Goal: Information Seeking & Learning: Check status

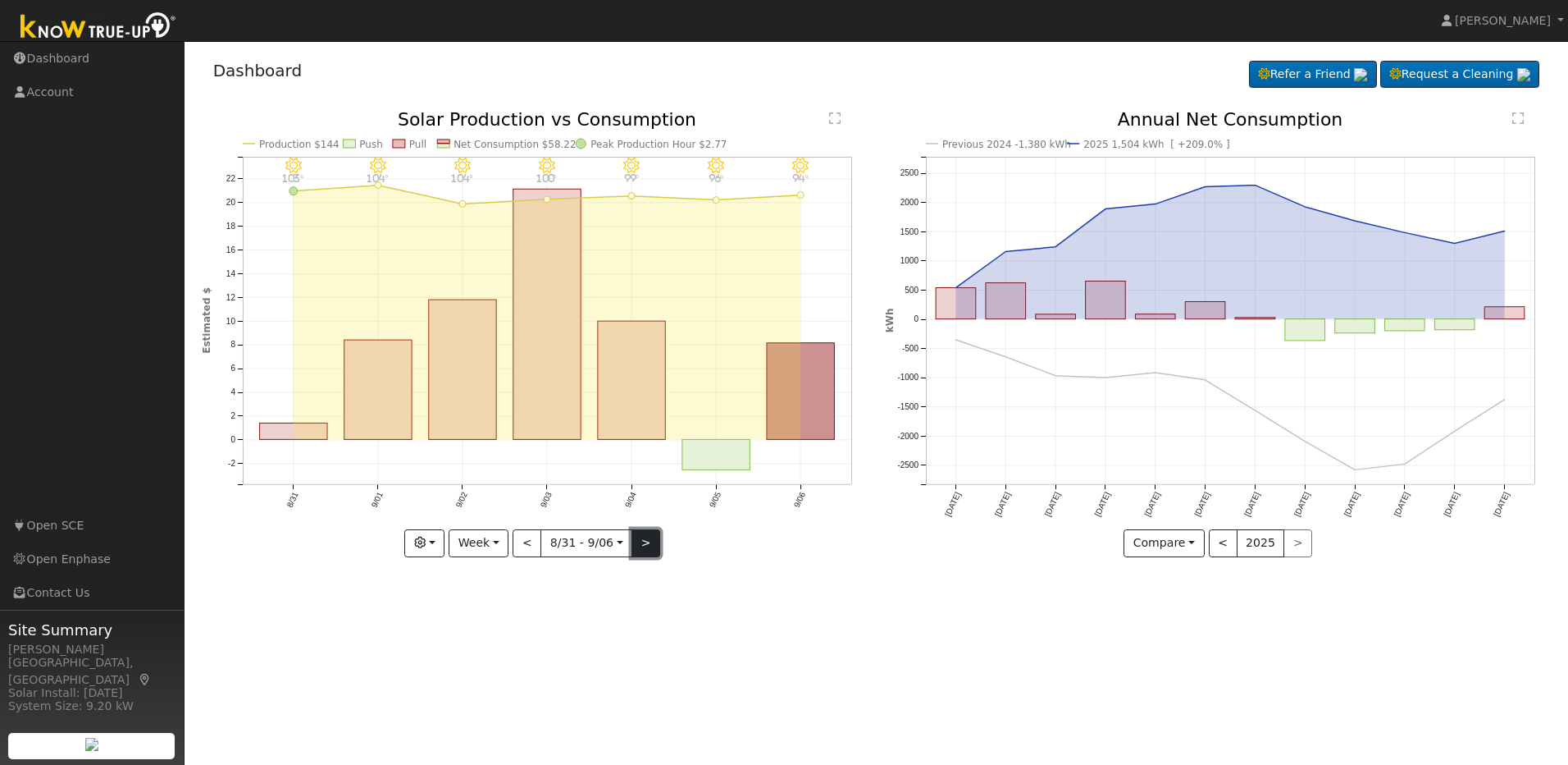
click at [651, 548] on button ">" at bounding box center [645, 543] width 29 height 28
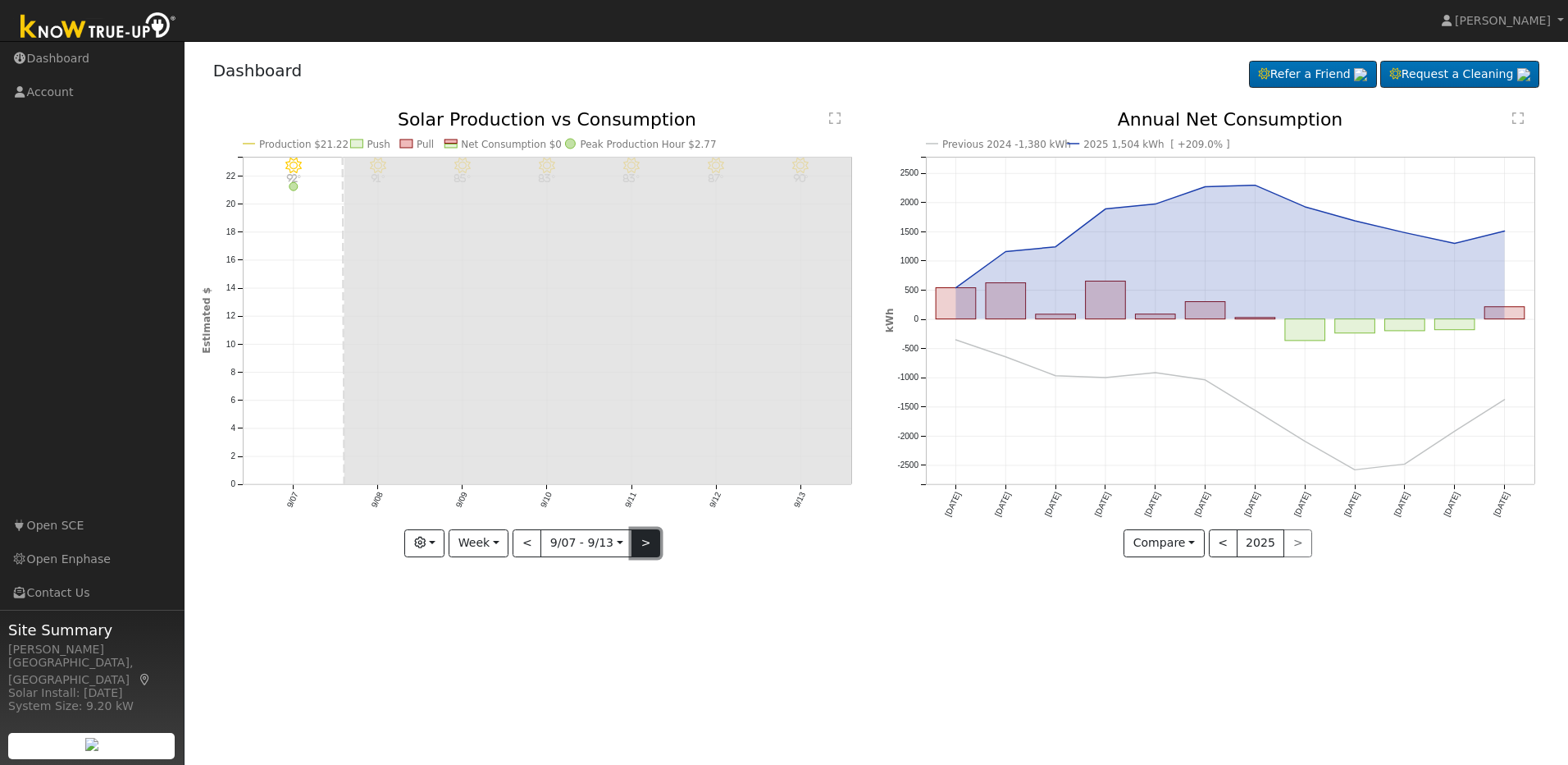
click at [645, 548] on button ">" at bounding box center [645, 543] width 29 height 28
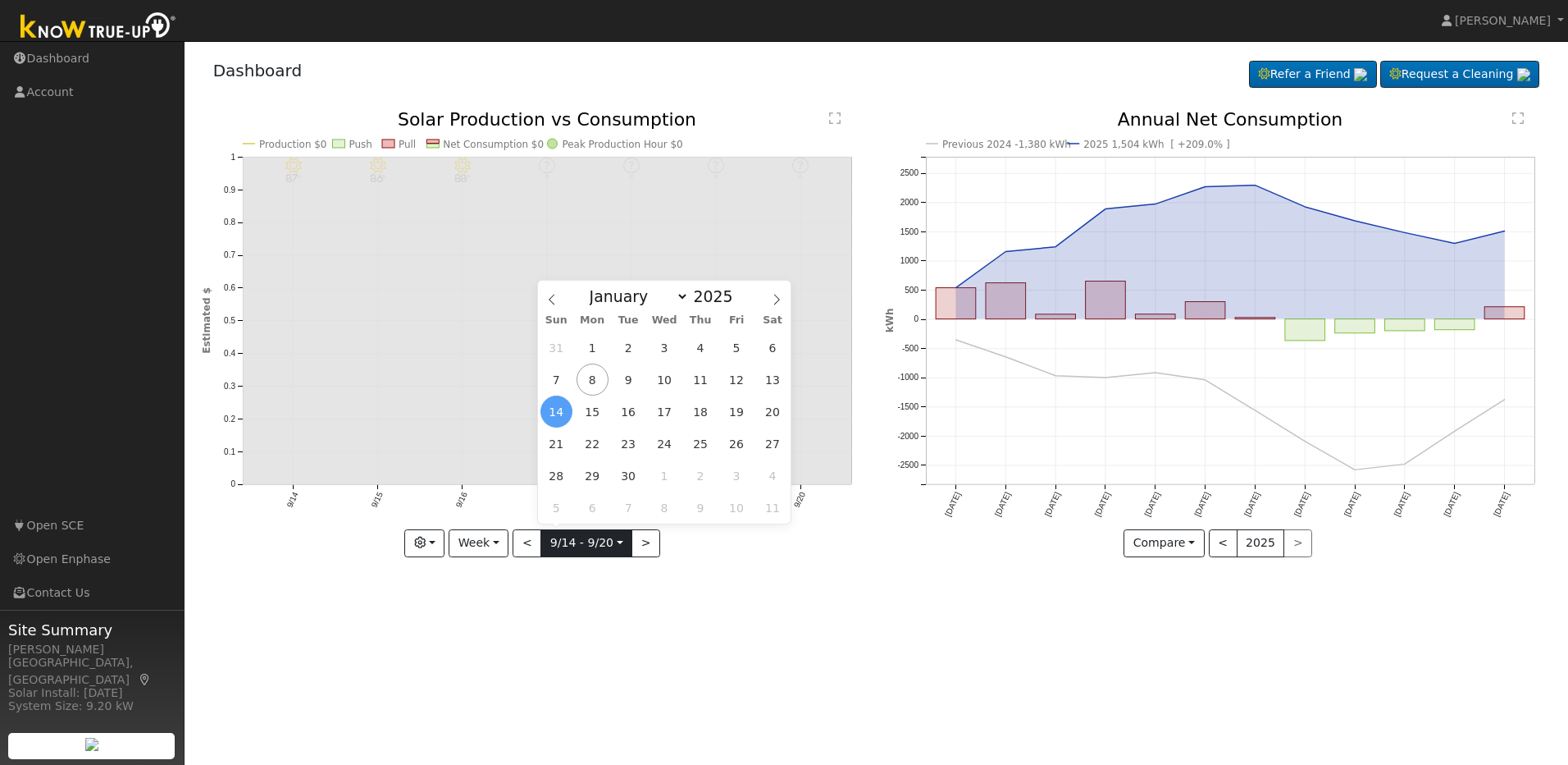
click at [544, 555] on input "[DATE]" at bounding box center [587, 543] width 91 height 26
drag, startPoint x: 544, startPoint y: 555, endPoint x: 535, endPoint y: 552, distance: 9.5
click at [535, 552] on button "<" at bounding box center [527, 543] width 29 height 28
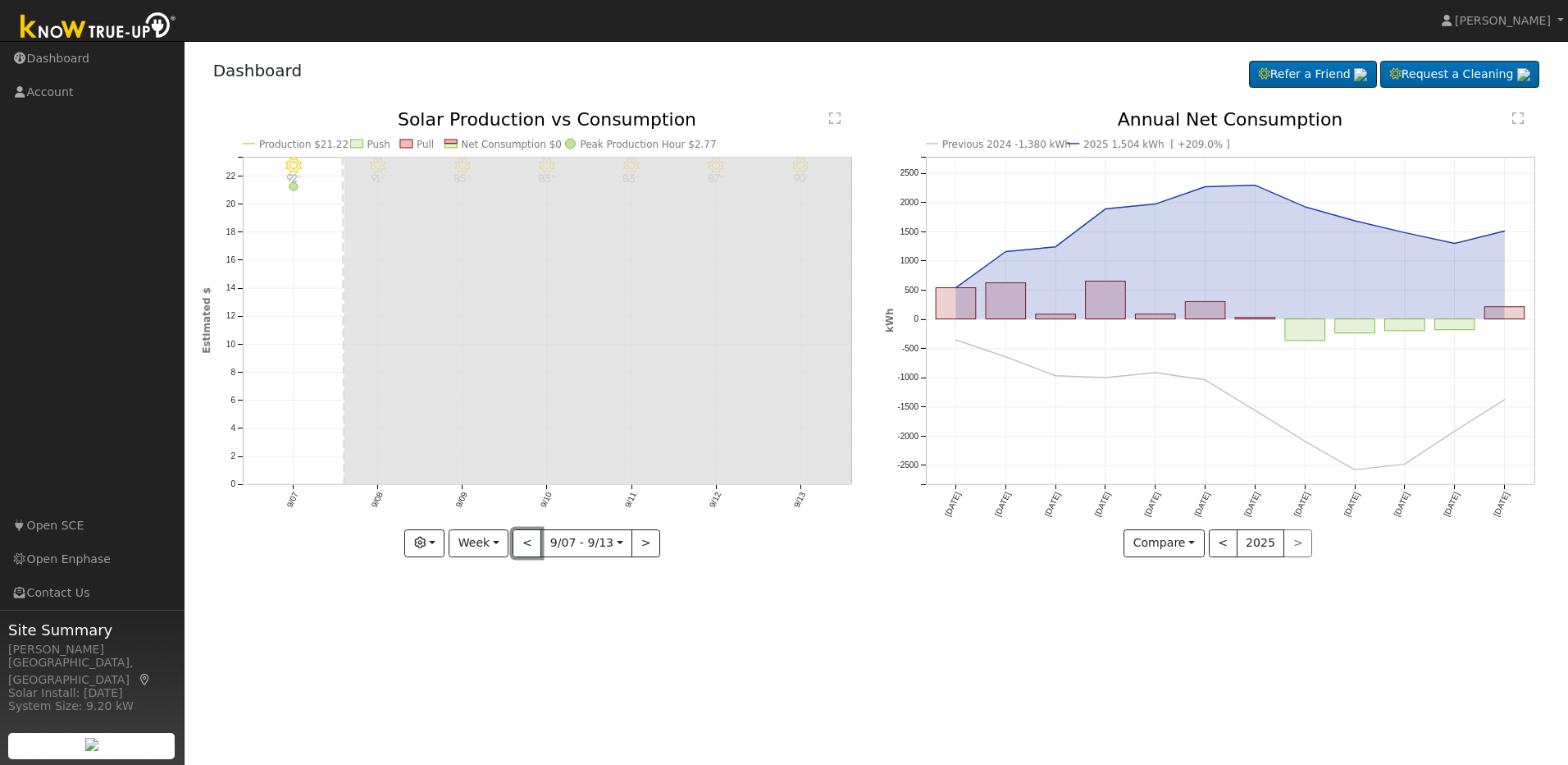
click at [535, 552] on button "<" at bounding box center [527, 543] width 29 height 28
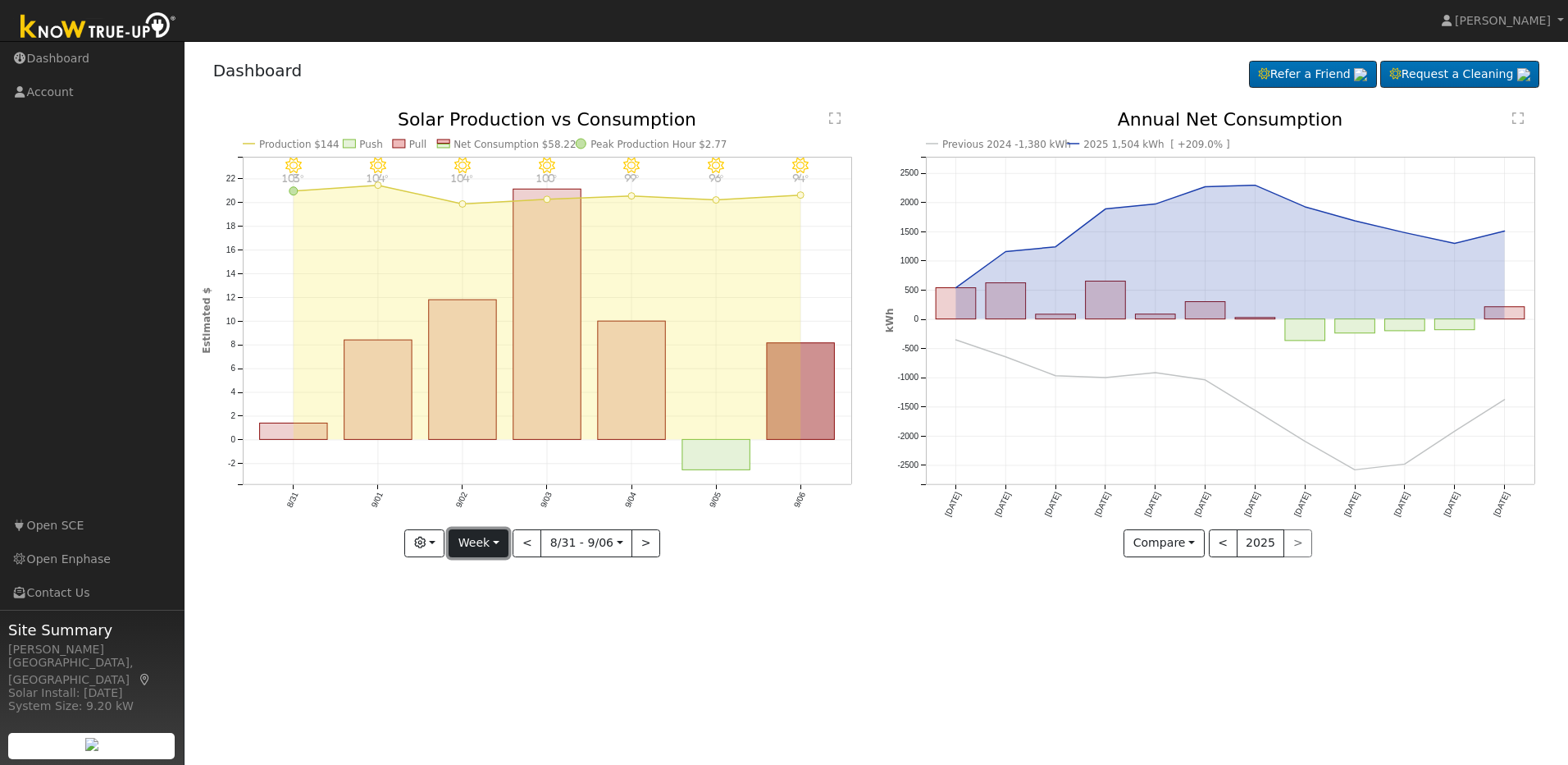
click at [503, 553] on button "Week" at bounding box center [478, 543] width 60 height 28
click at [503, 623] on link "Month" at bounding box center [506, 623] width 114 height 23
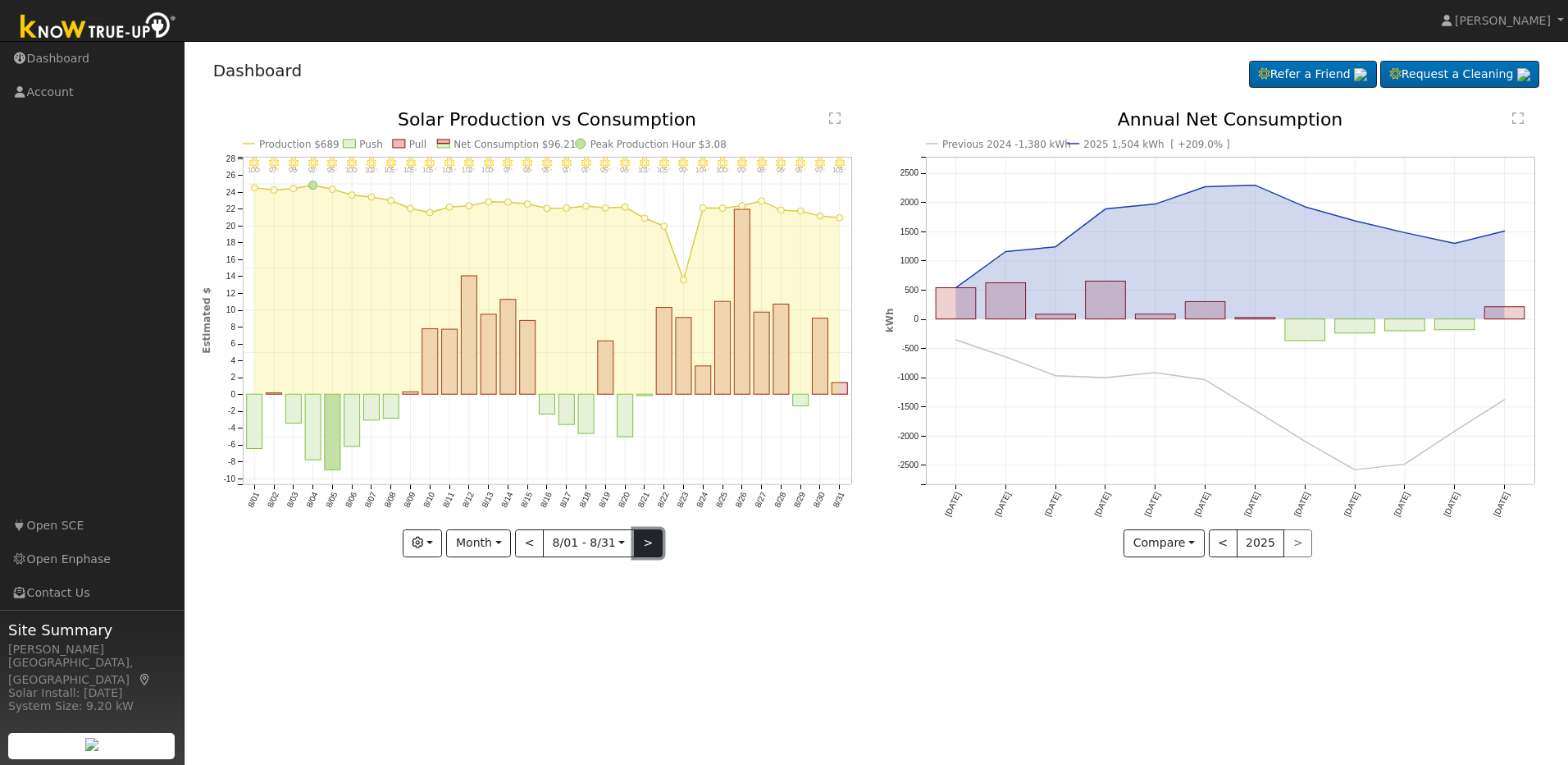
click at [646, 541] on button ">" at bounding box center [648, 543] width 29 height 28
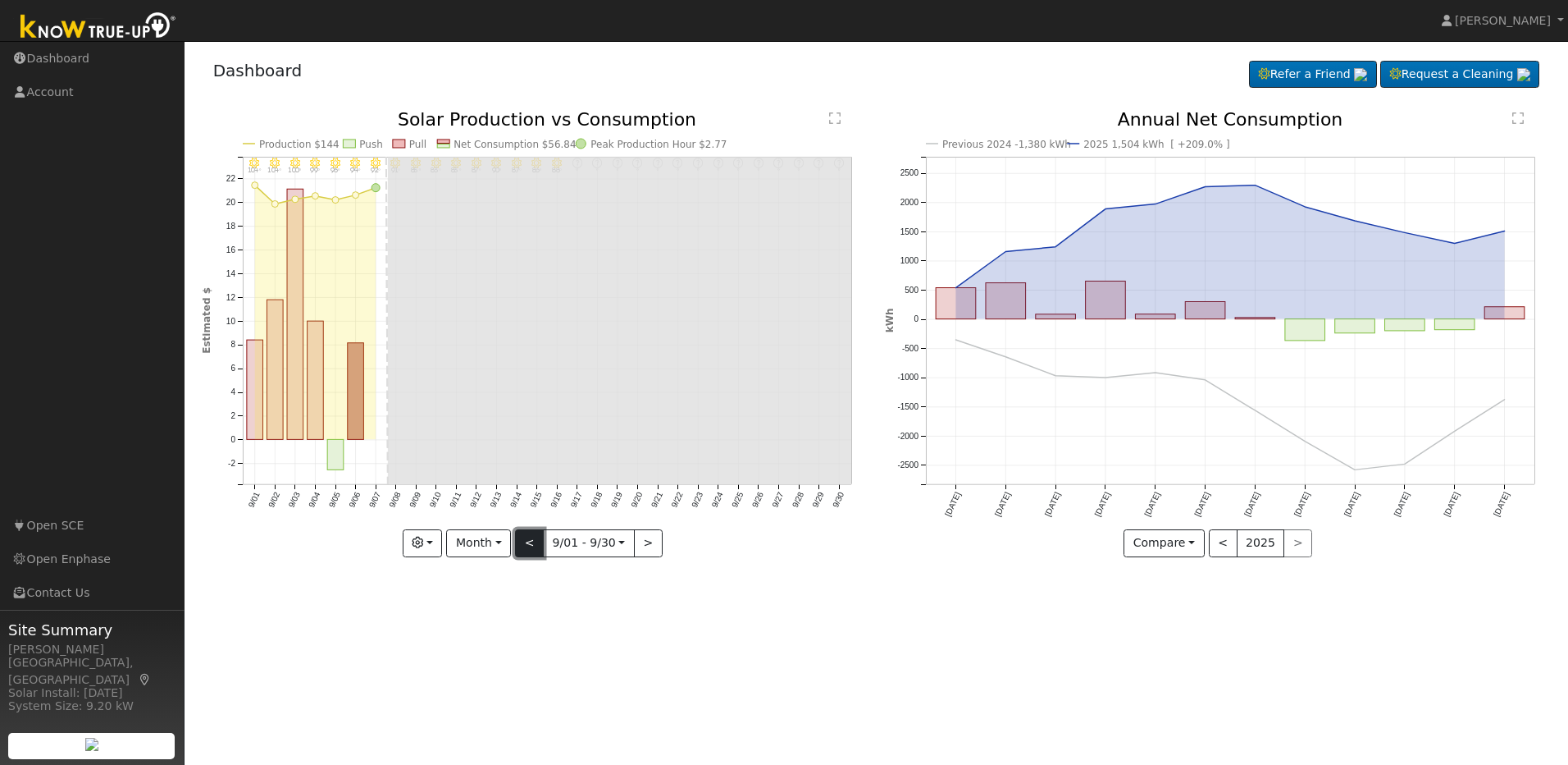
click at [529, 541] on button "<" at bounding box center [529, 543] width 29 height 28
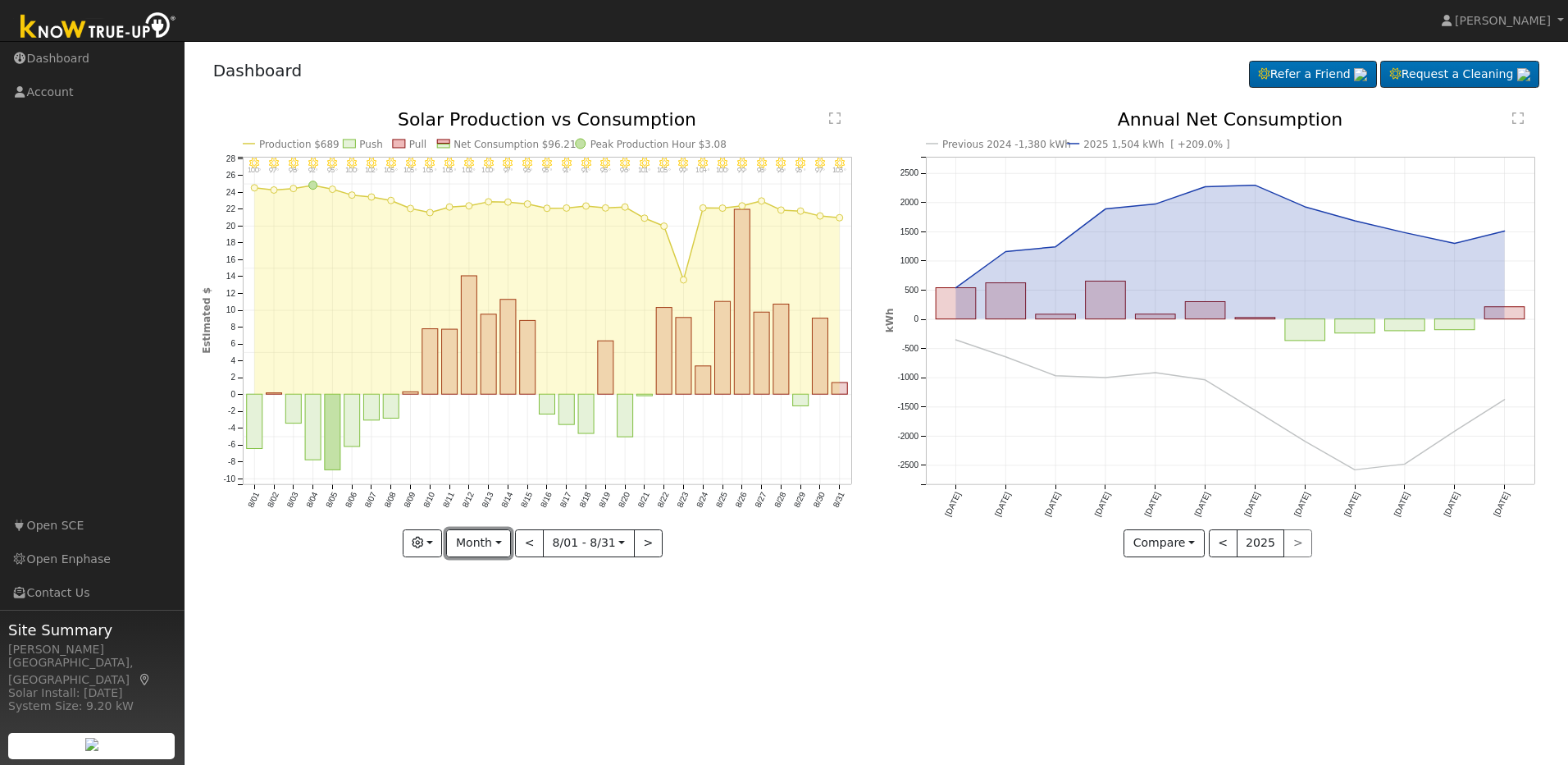
click at [509, 541] on button "Month" at bounding box center [478, 543] width 65 height 28
click at [496, 635] on link "Year" at bounding box center [504, 646] width 114 height 23
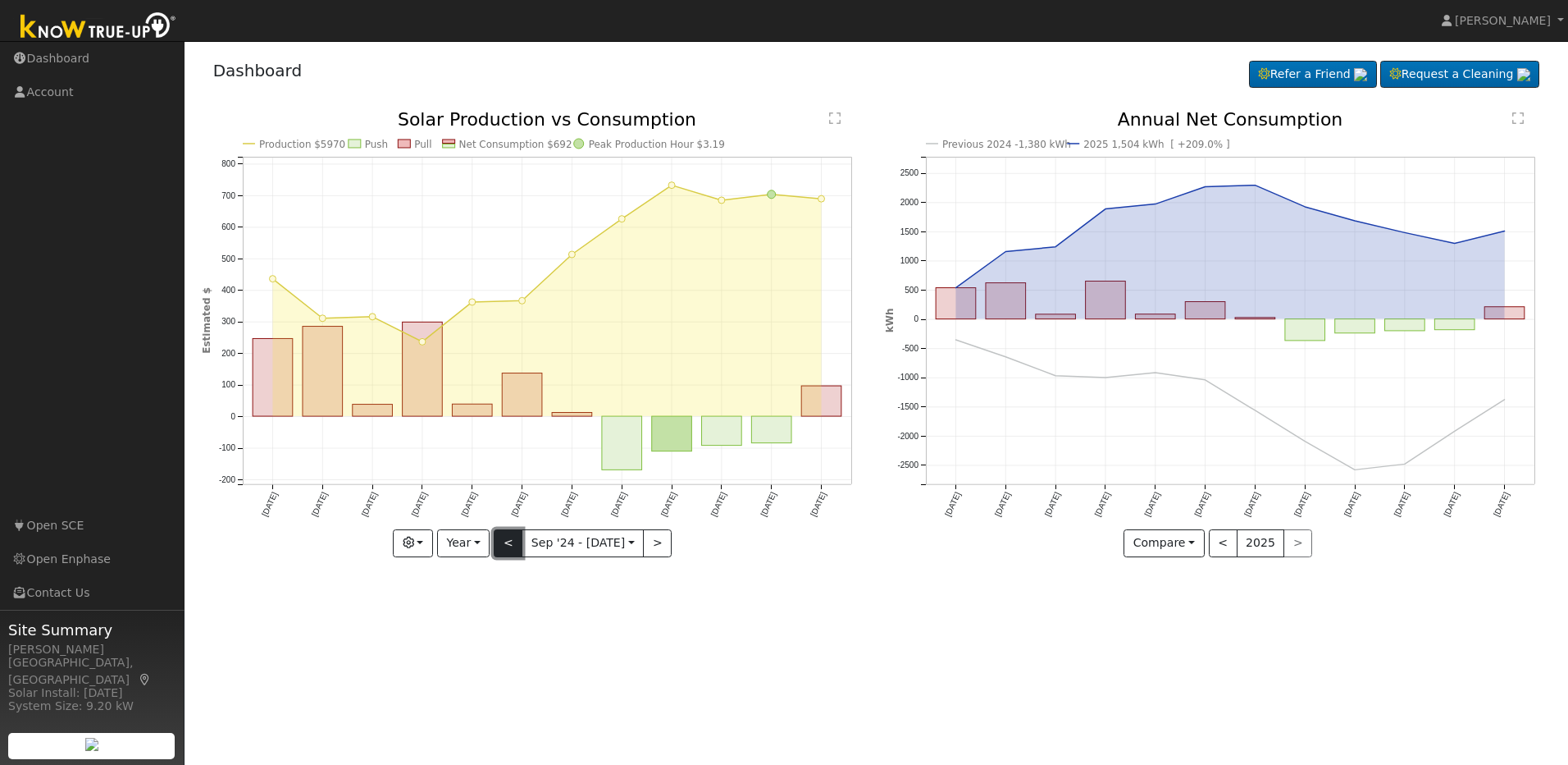
click at [519, 548] on button "<" at bounding box center [508, 543] width 29 height 28
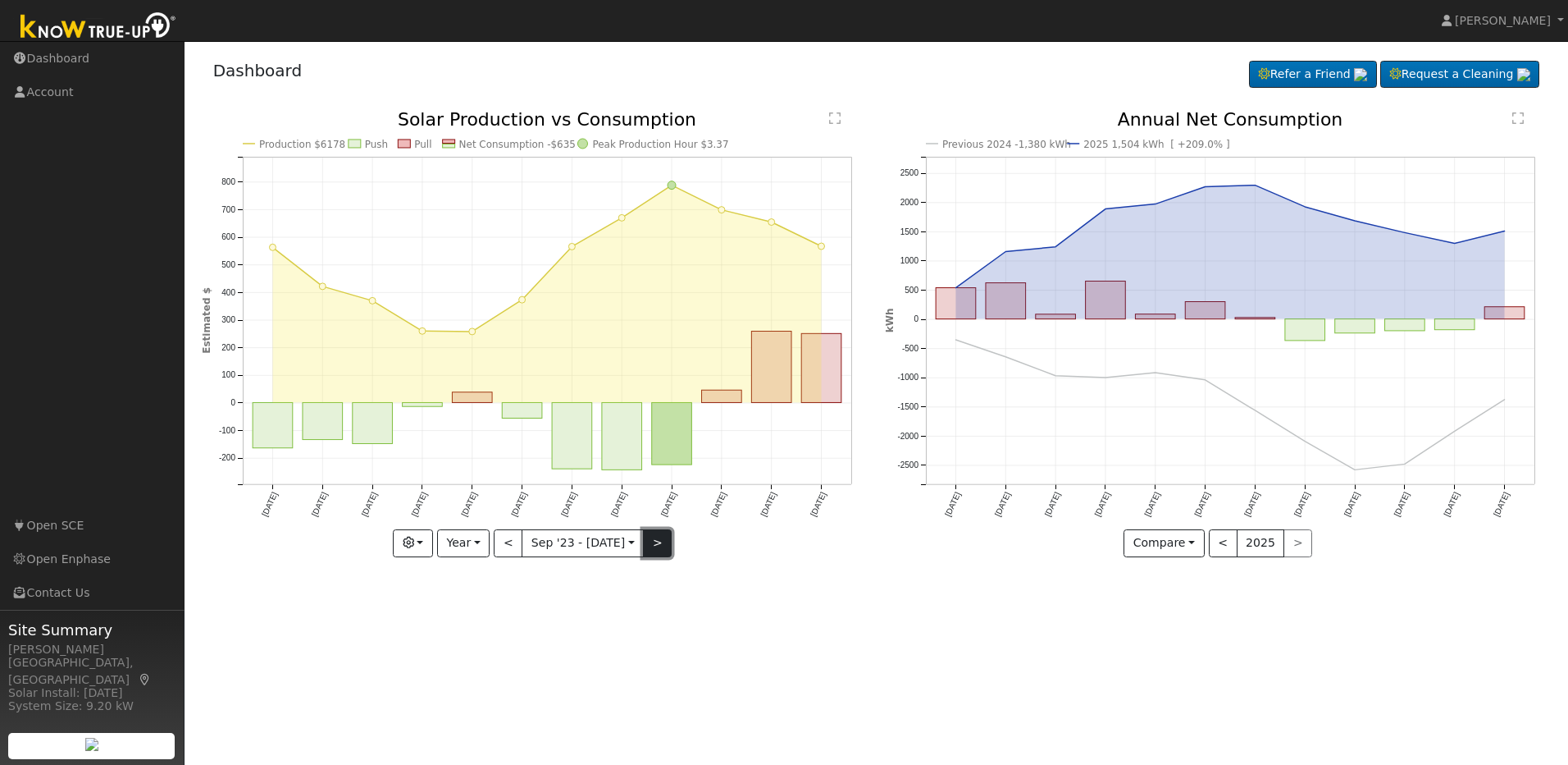
click at [649, 543] on button ">" at bounding box center [657, 543] width 29 height 28
type input "[DATE]"
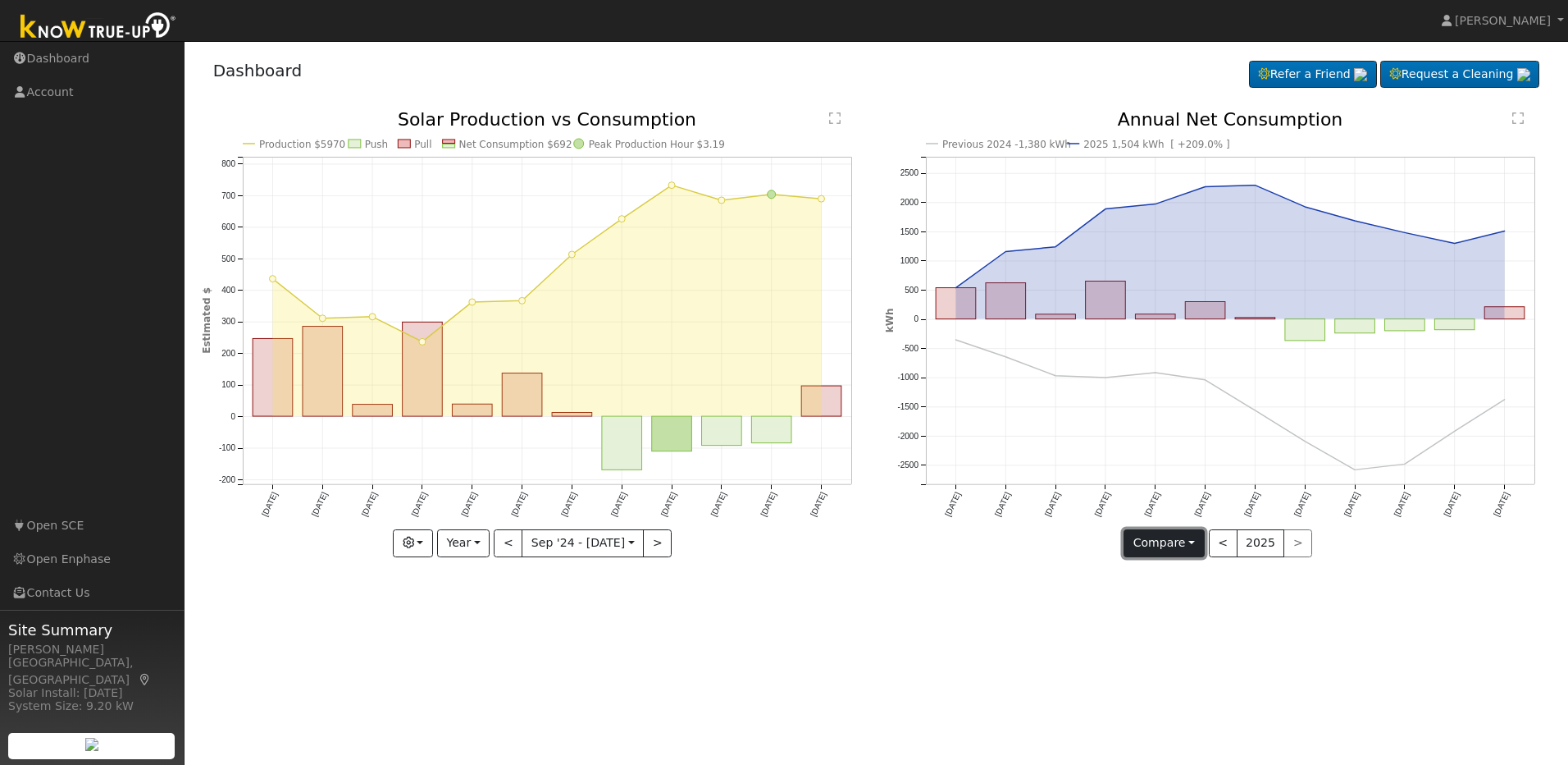
click at [1170, 540] on button "Compare" at bounding box center [1164, 543] width 81 height 28
click at [1157, 610] on link "Current Year" at bounding box center [1188, 599] width 128 height 23
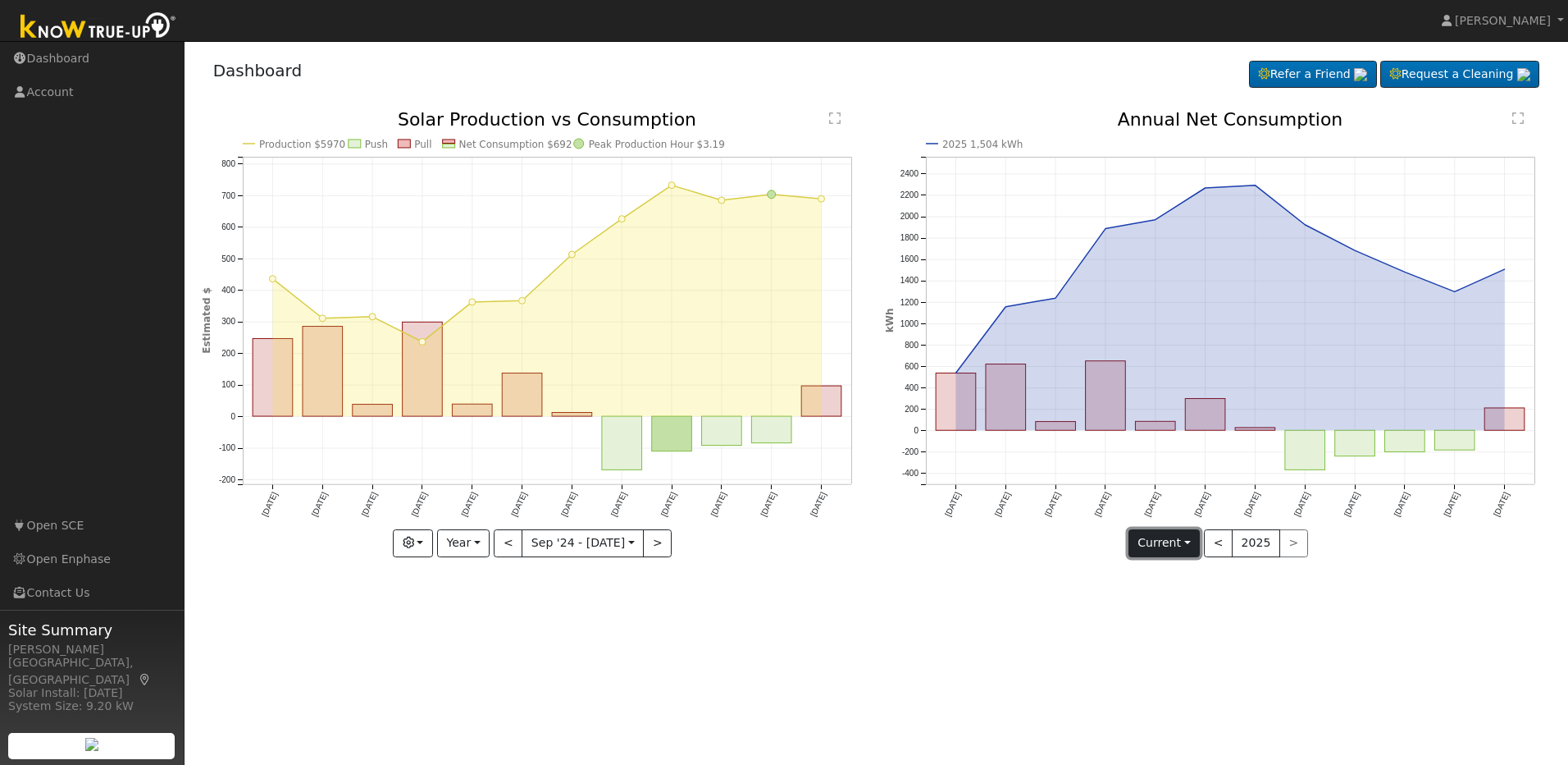
click at [1156, 543] on button "Current" at bounding box center [1165, 543] width 72 height 28
click at [1153, 576] on link "Compare Previous" at bounding box center [1193, 577] width 128 height 23
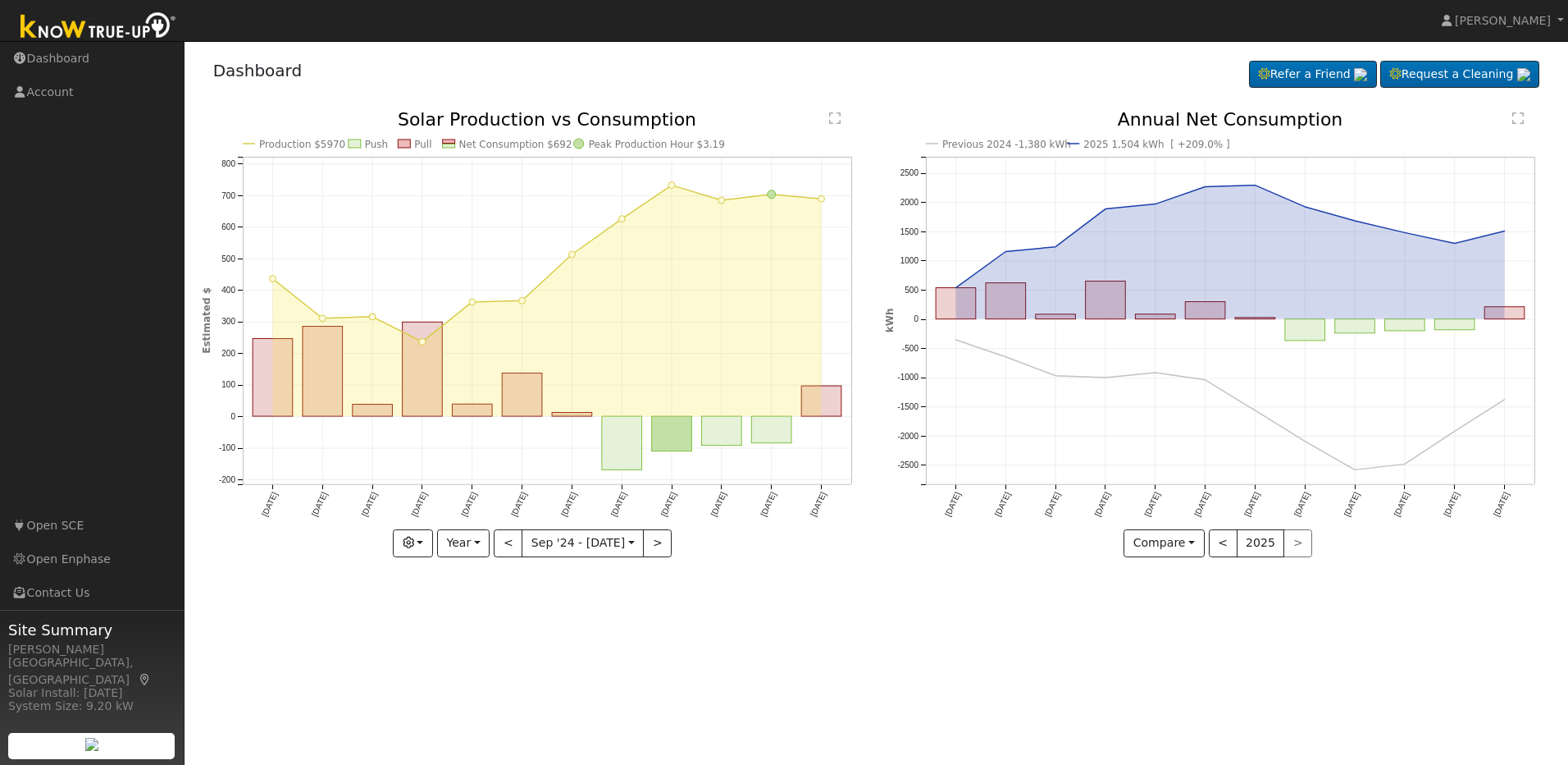
click at [1118, 146] on text "2025 1,504 kWh [ +209.0% ]" at bounding box center [1156, 144] width 146 height 12
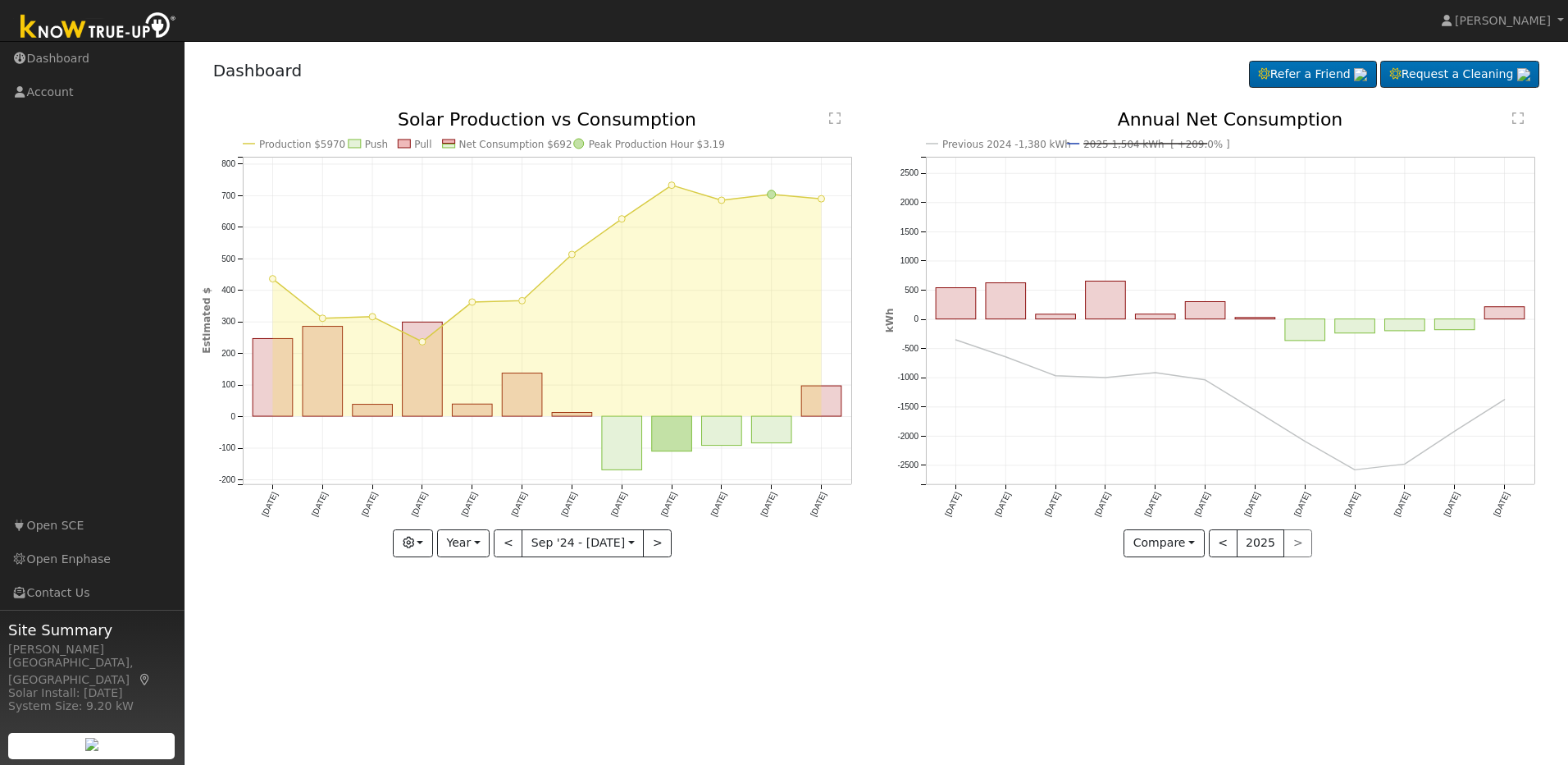
click at [1109, 142] on text "2025 1,504 kWh [ +209.0% ]" at bounding box center [1156, 144] width 146 height 12
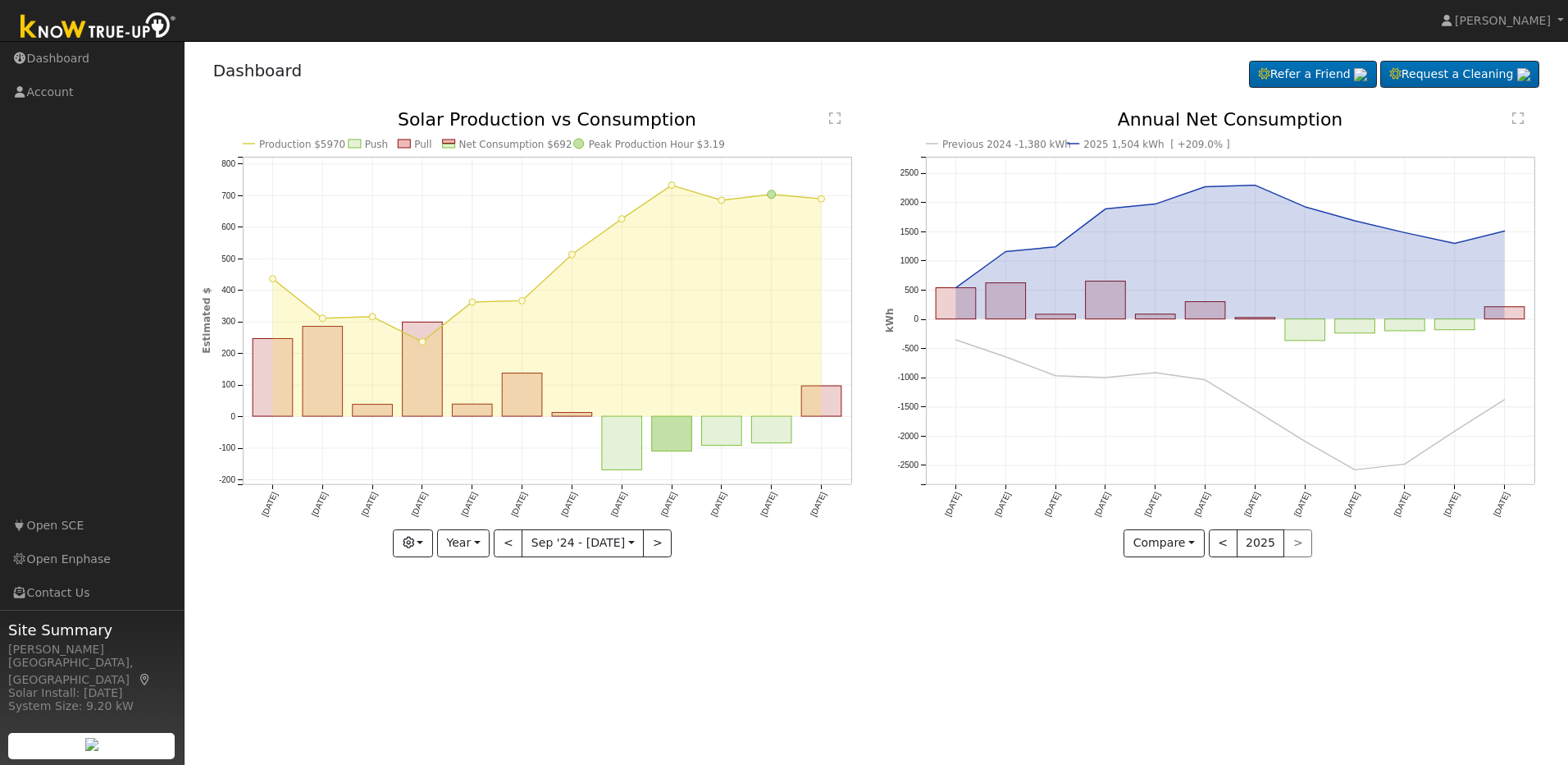
click at [993, 142] on text "Previous 2024 -1,380 kWh" at bounding box center [1007, 144] width 128 height 12
click at [59, 50] on link "Dashboard" at bounding box center [92, 58] width 184 height 34
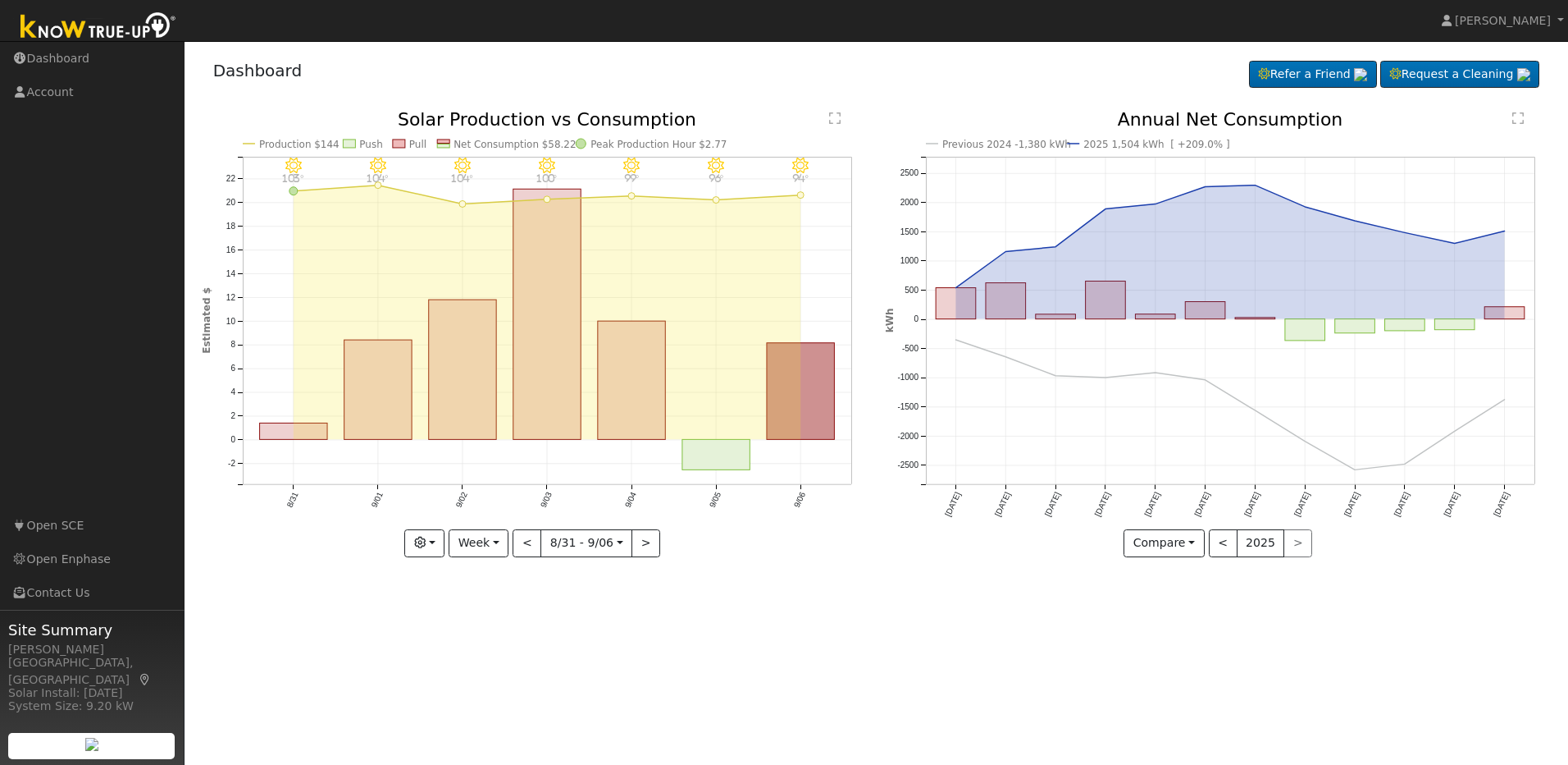
click at [619, 642] on div "User Profile First name Last name Email Email Notifications No Emails No Emails…" at bounding box center [876, 403] width 1384 height 724
click at [437, 544] on button "button" at bounding box center [424, 543] width 40 height 28
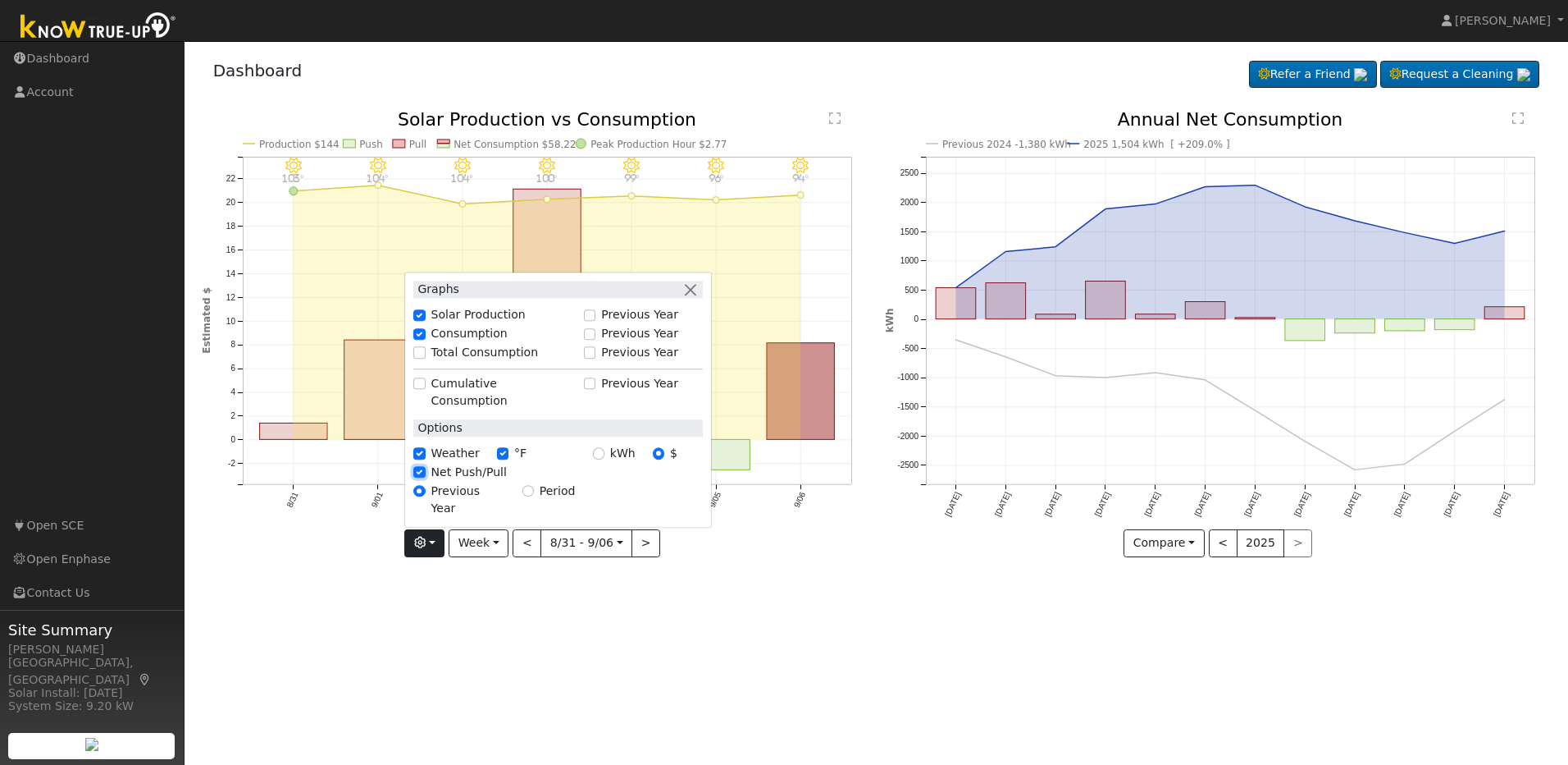
click at [425, 478] on input "Net Push/Pull" at bounding box center [419, 473] width 12 height 12
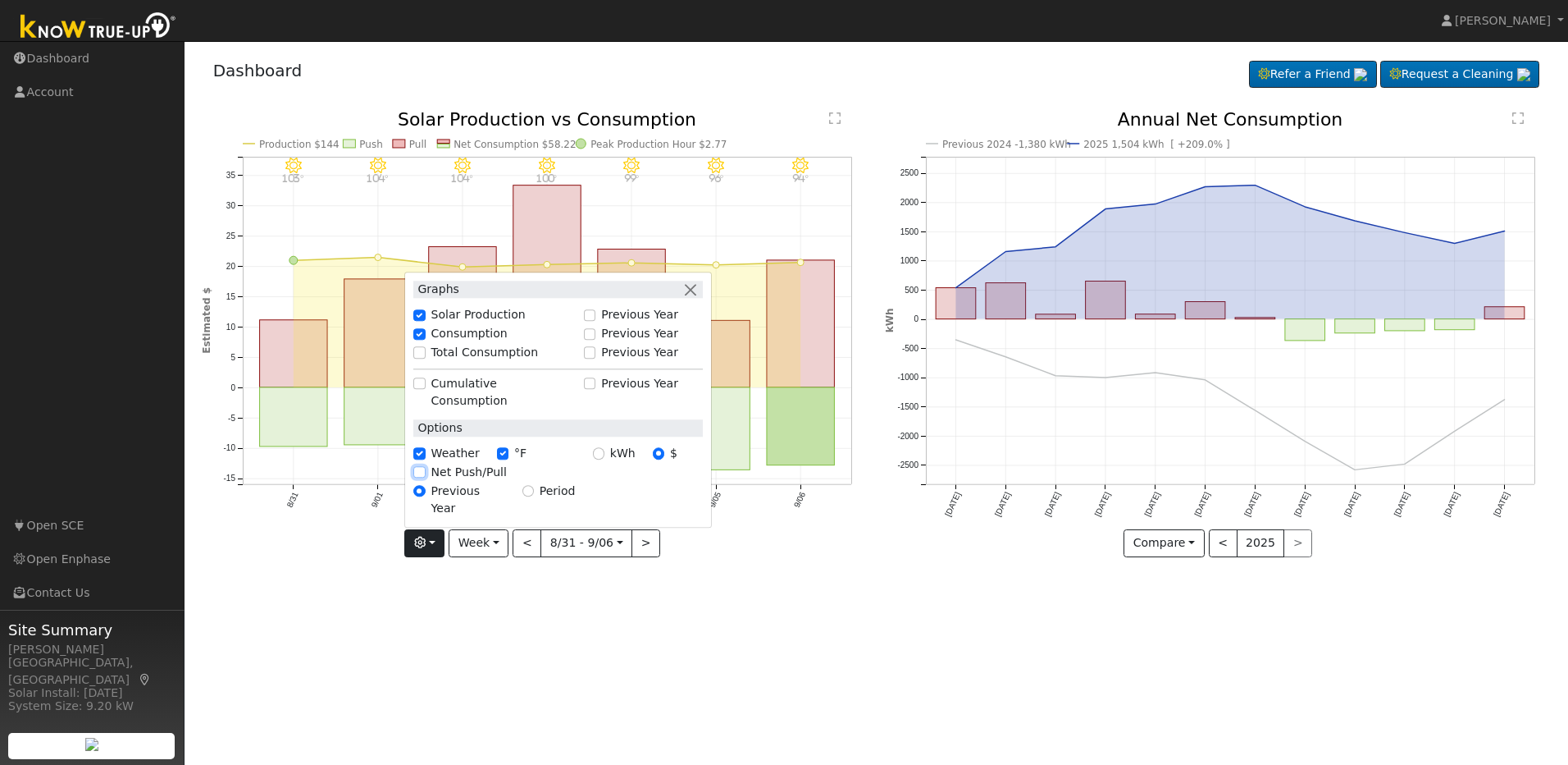
click at [425, 478] on input "Net Push/Pull" at bounding box center [419, 473] width 12 height 12
checkbox input "true"
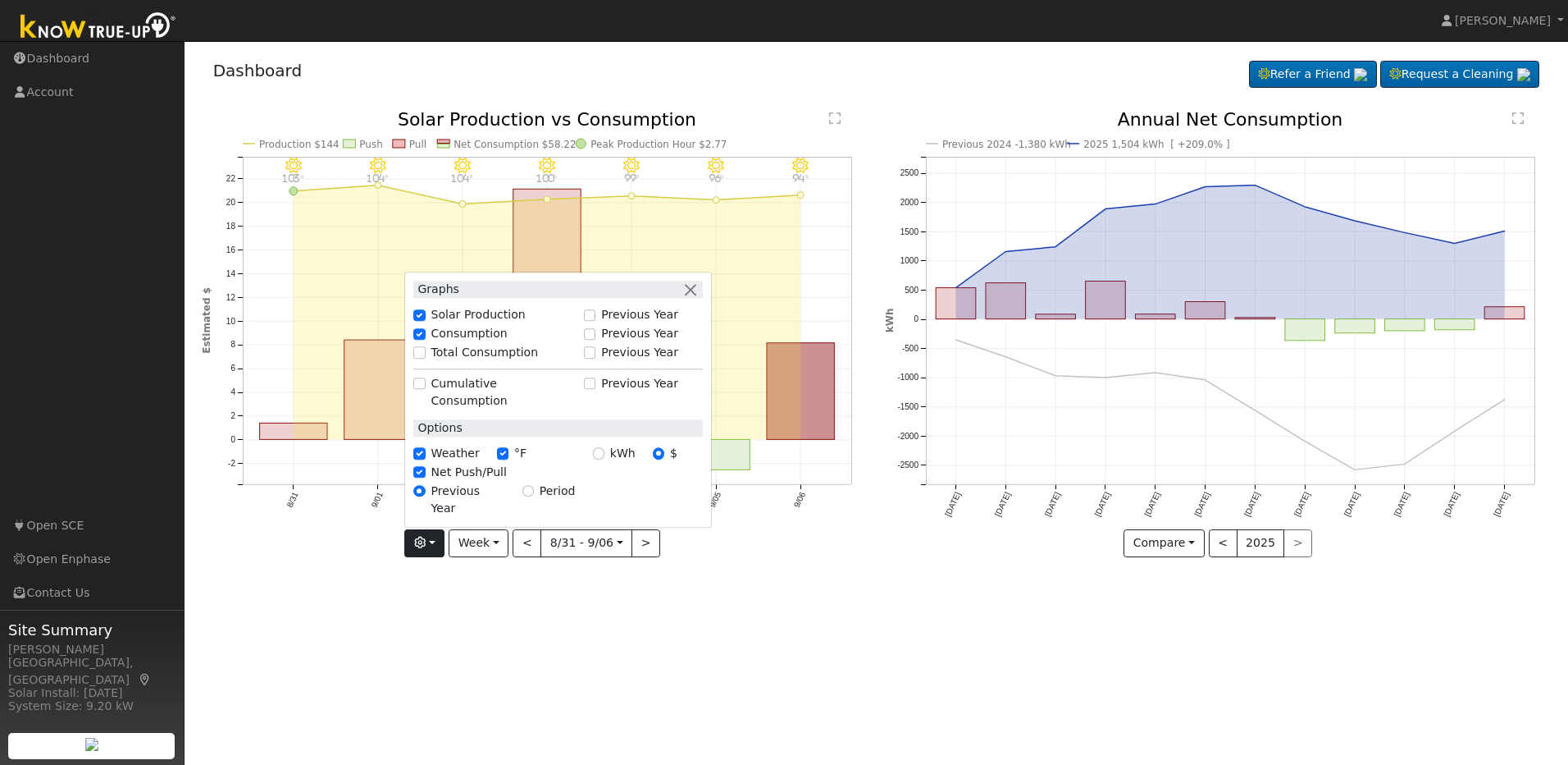
click at [468, 617] on div "User Profile First name Last name Email Email Notifications No Emails No Emails…" at bounding box center [876, 403] width 1384 height 724
